Goal: Task Accomplishment & Management: Manage account settings

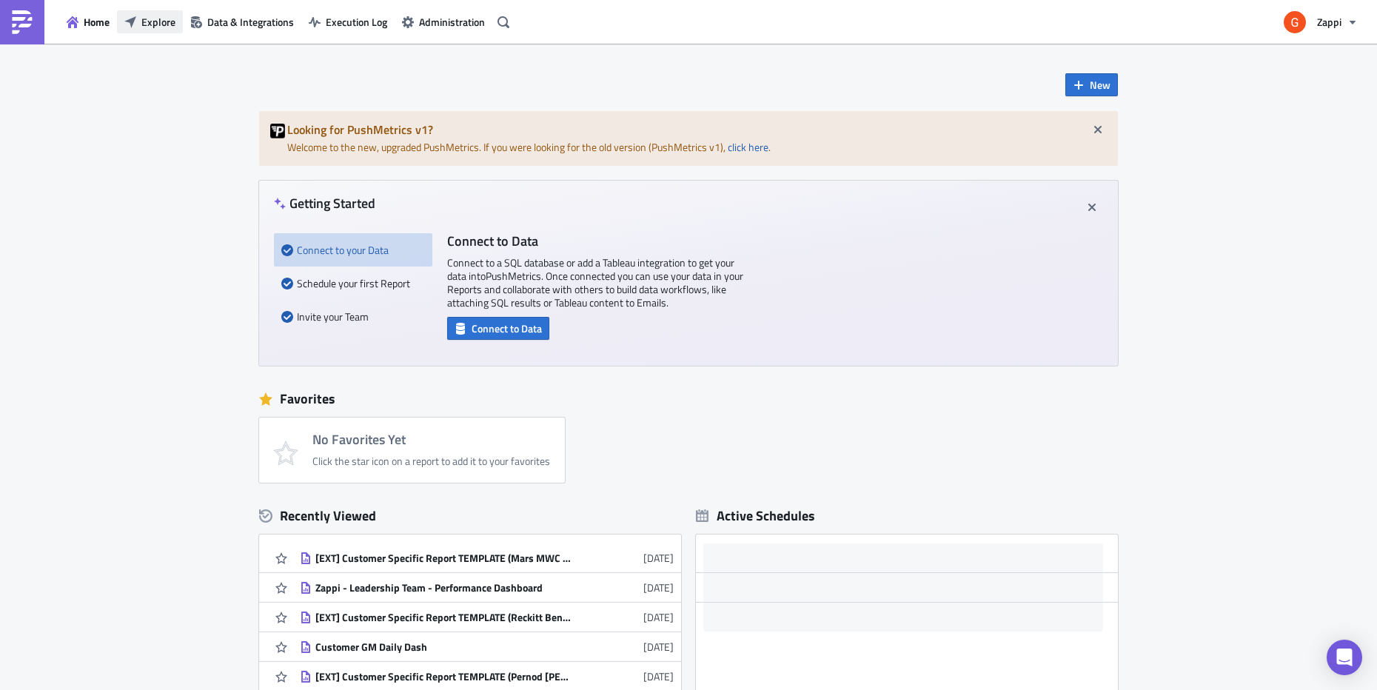
click at [145, 23] on span "Explore" at bounding box center [158, 22] width 34 height 16
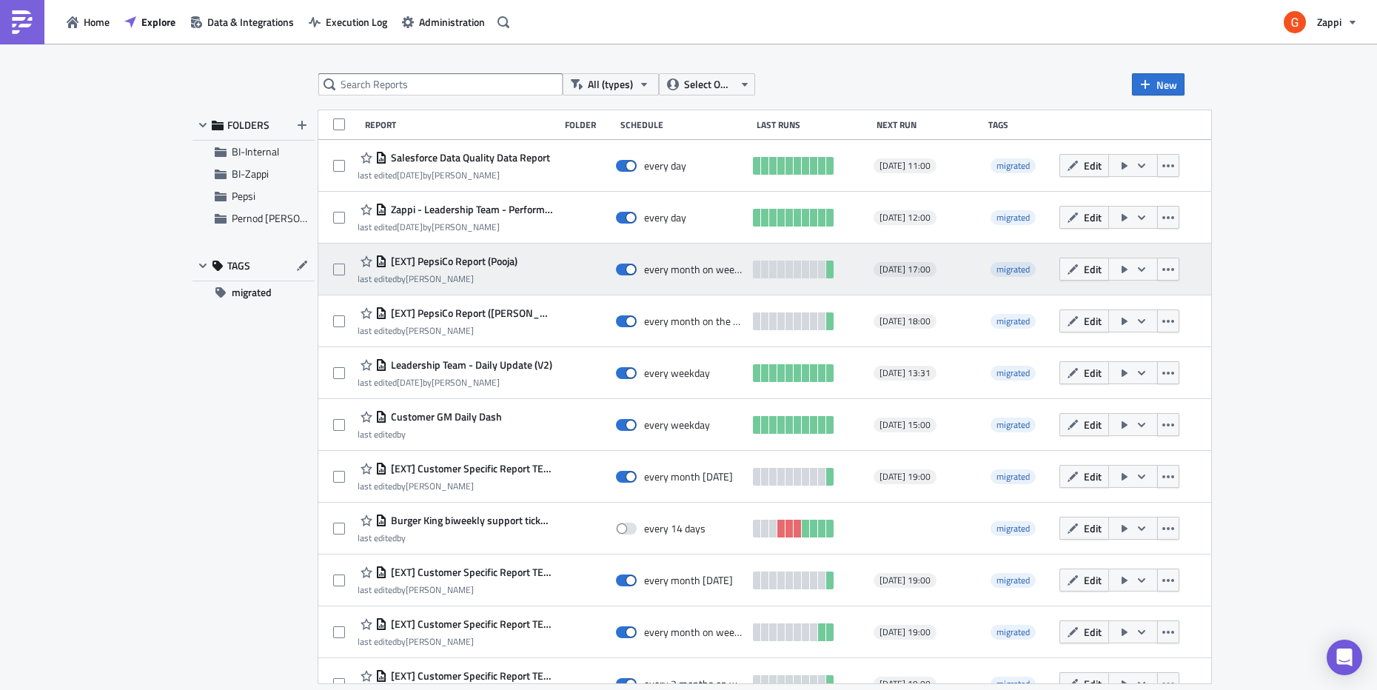
click at [483, 263] on span "[EXT] PepsiCo Report (Pooja)" at bounding box center [452, 261] width 130 height 13
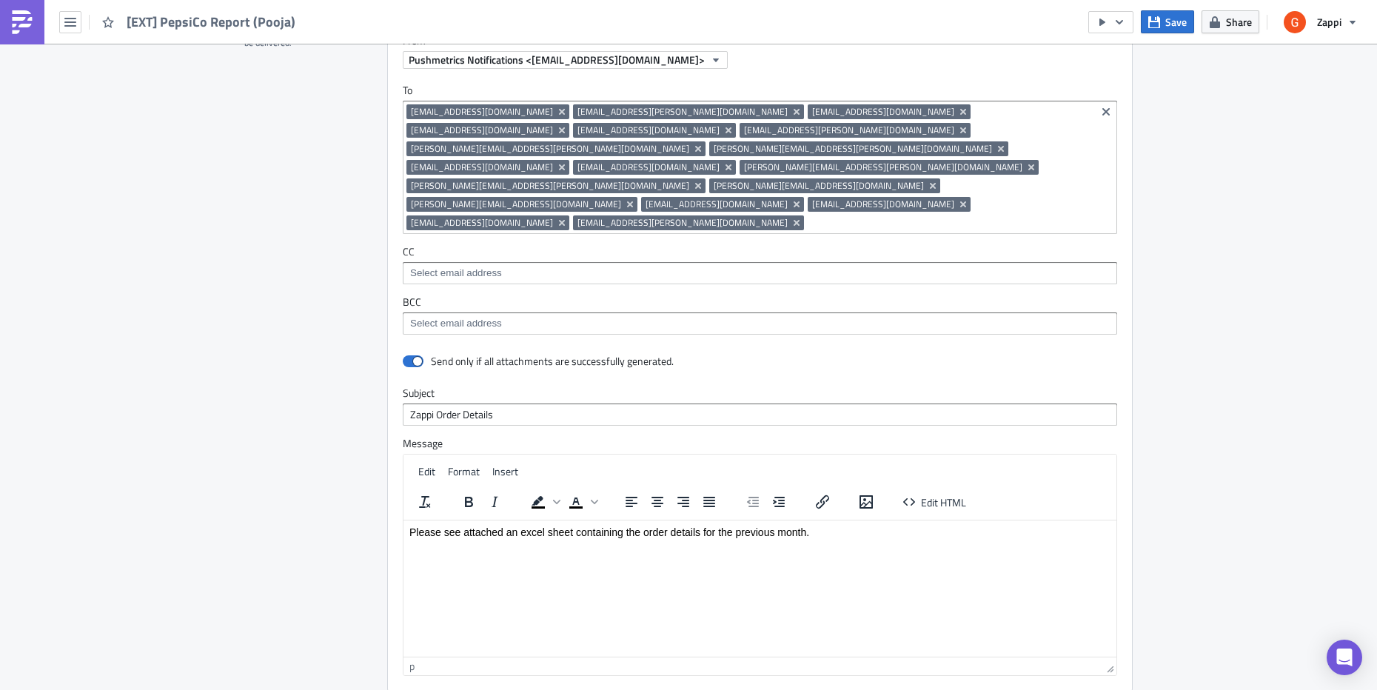
scroll to position [952, 0]
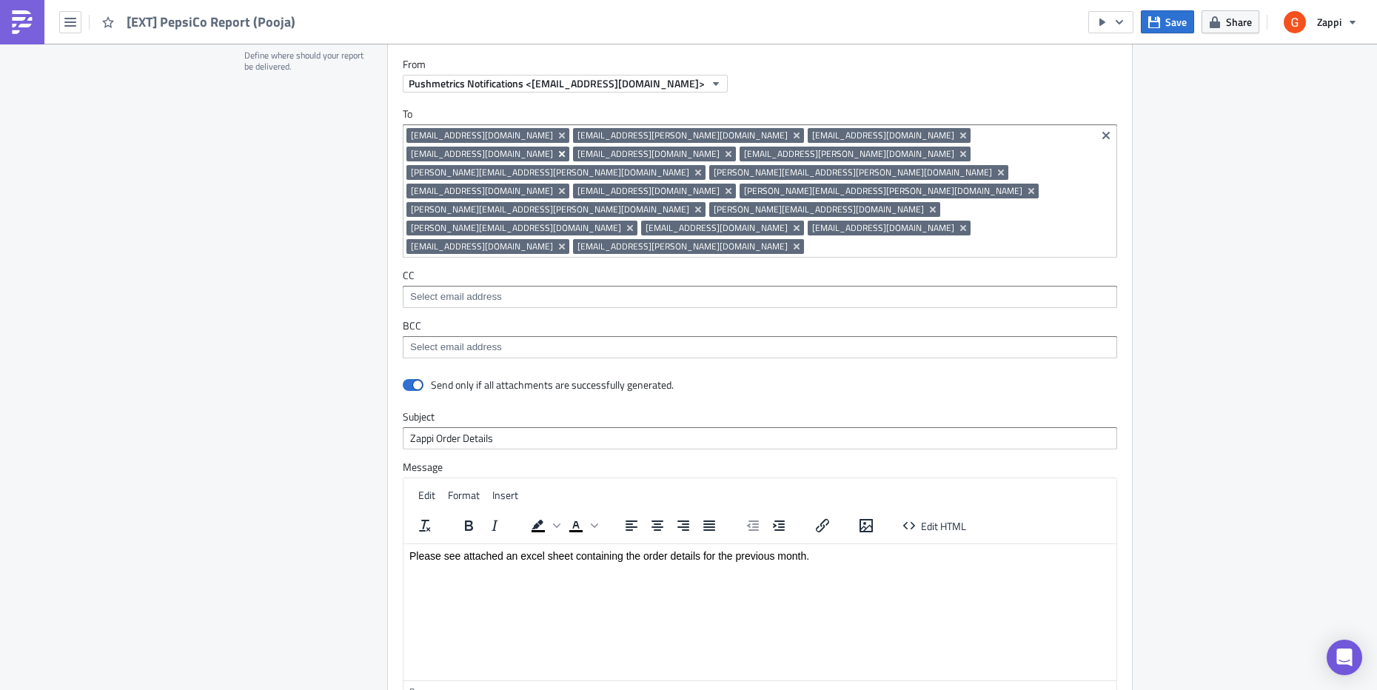
click at [565, 151] on icon "Remove Tag" at bounding box center [562, 154] width 6 height 6
click at [309, 281] on div "Destinations Define where should your report be delivered." at bounding box center [306, 406] width 125 height 764
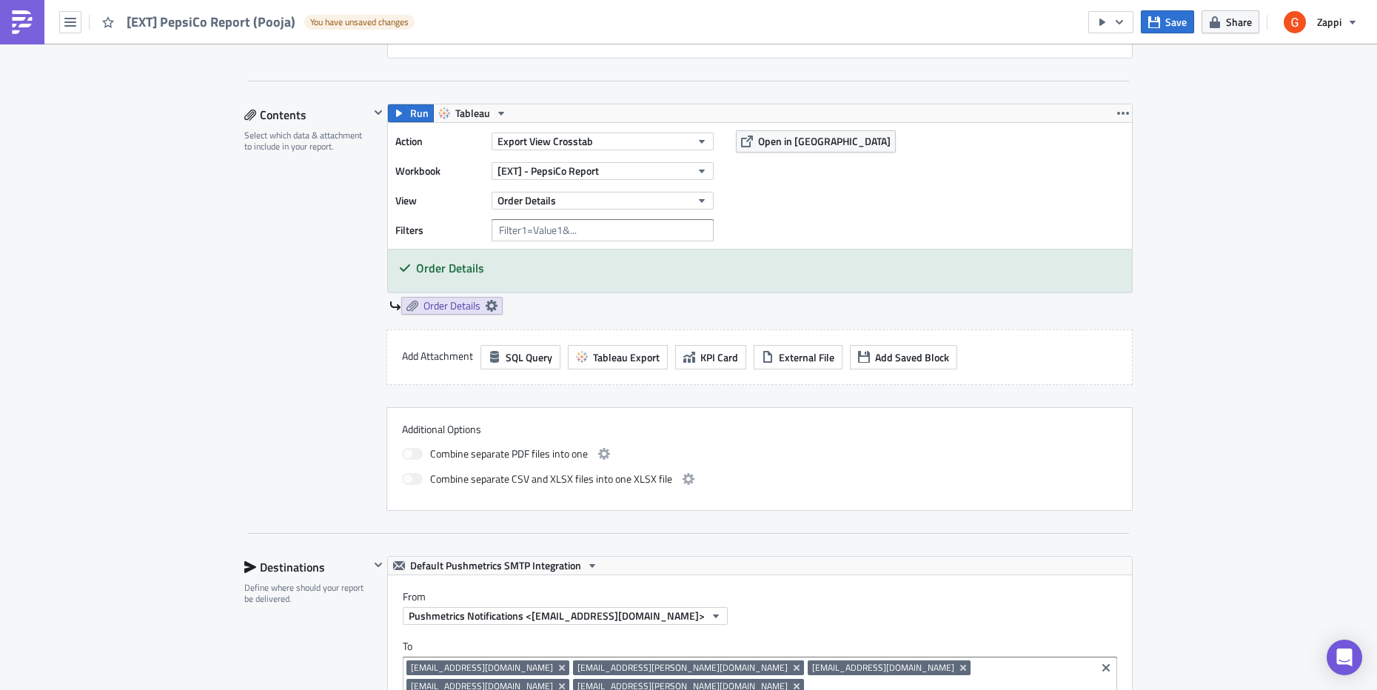
scroll to position [297, 0]
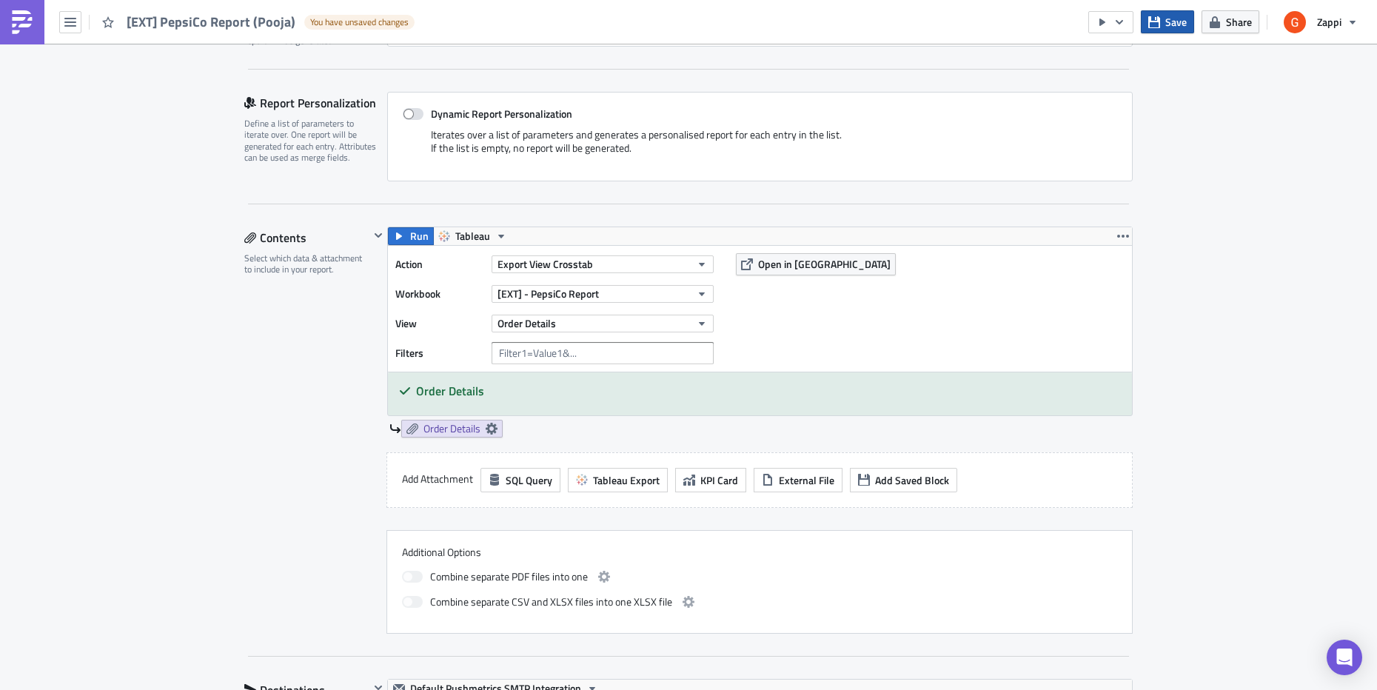
click at [1158, 30] on button "Save" at bounding box center [1167, 21] width 53 height 23
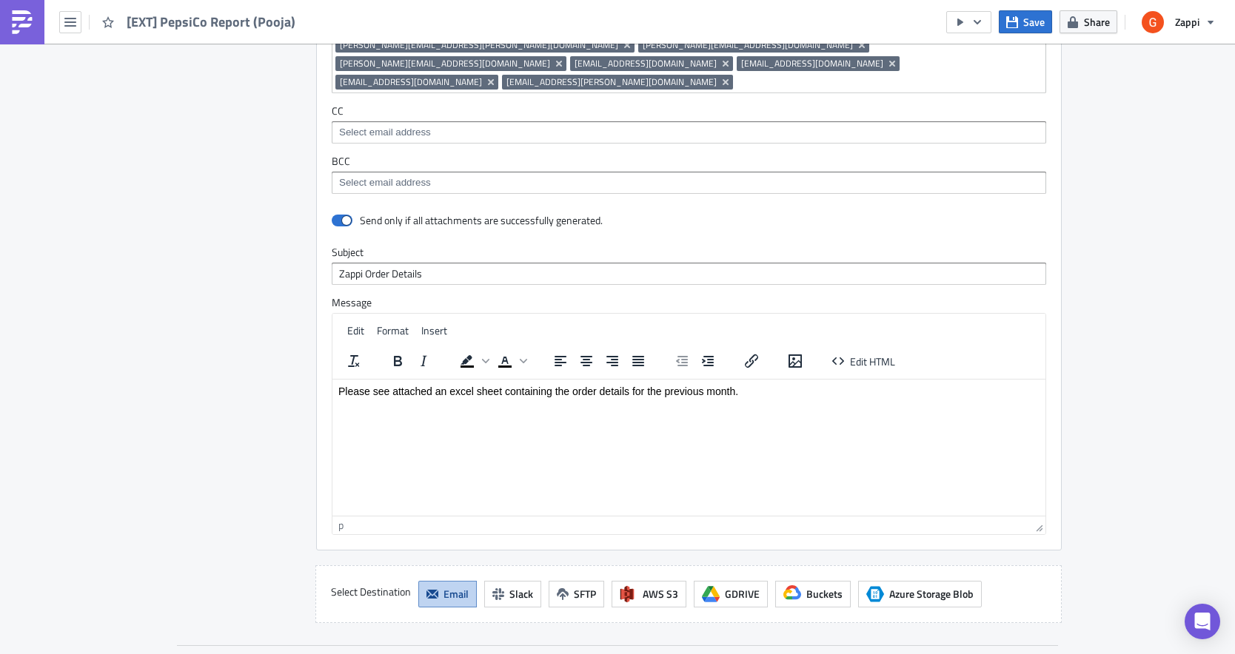
scroll to position [1302, 0]
